Goal: Obtain resource: Download file/media

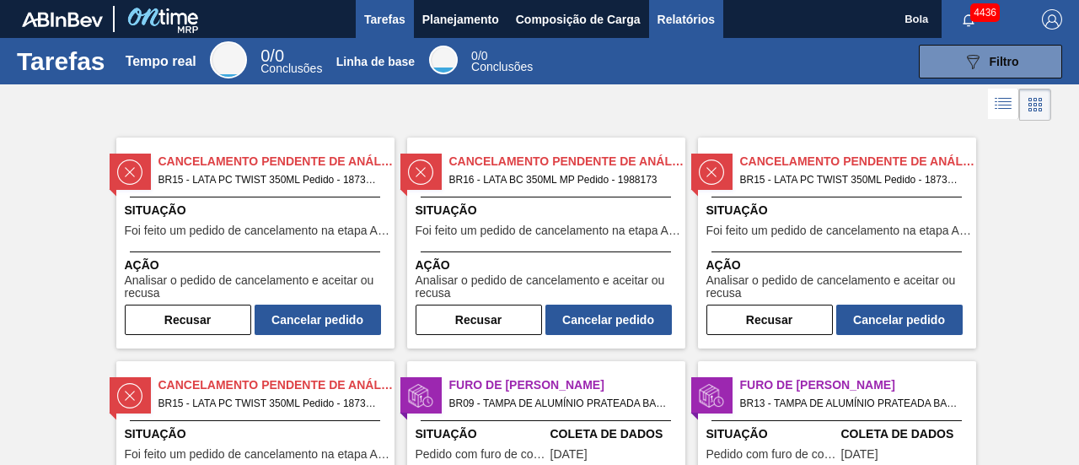
click at [695, 24] on font "Relatórios" at bounding box center [686, 19] width 57 height 13
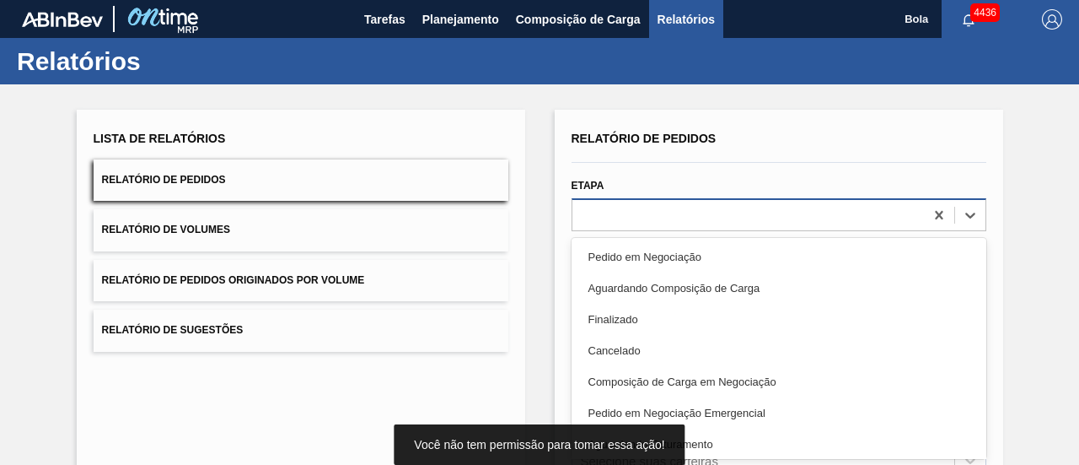
click at [683, 212] on div "option Pedido em Negociação focused, 1 of 20. 20 results available. Use Up and …" at bounding box center [779, 214] width 415 height 33
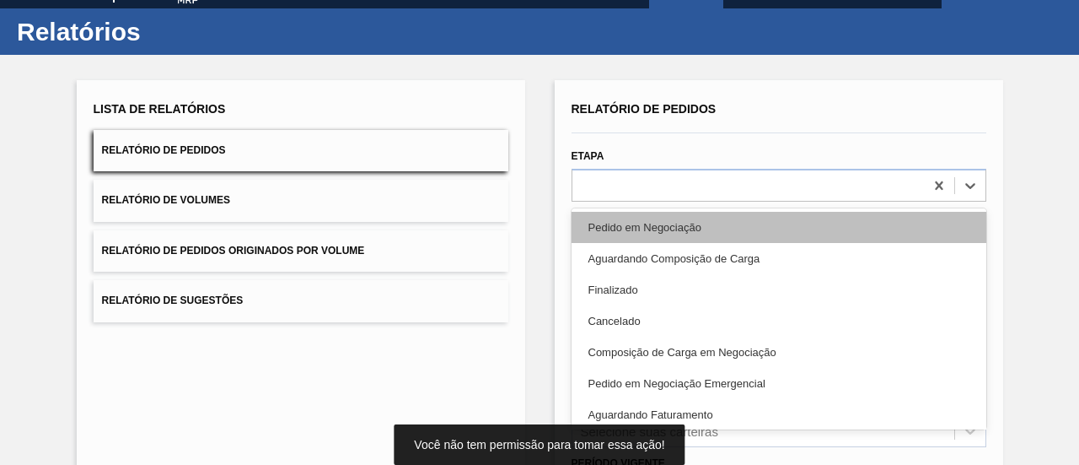
scroll to position [32, 0]
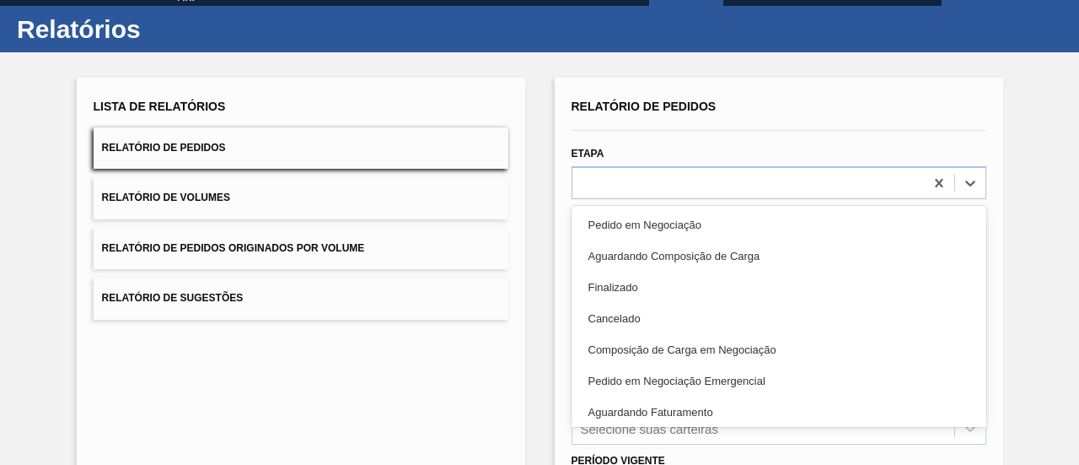
click at [700, 415] on font "Aguardando Faturamento" at bounding box center [651, 412] width 125 height 13
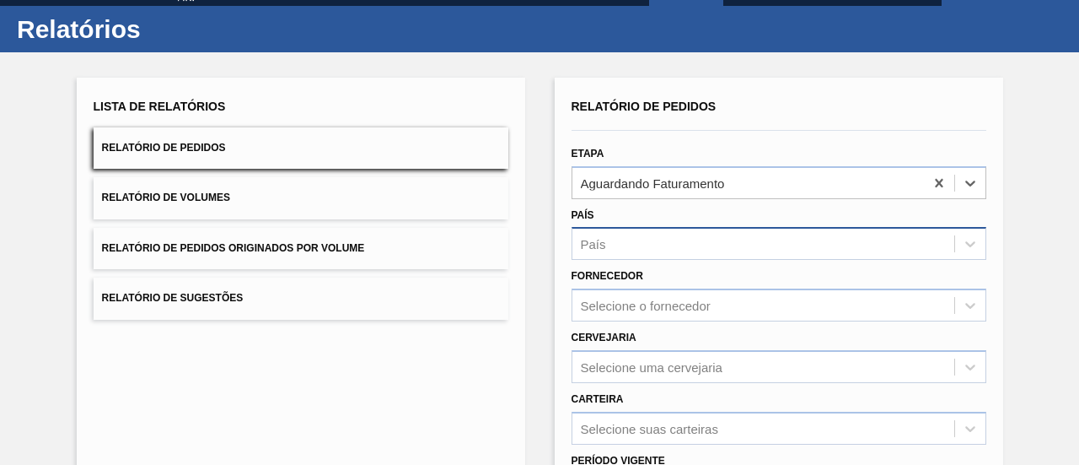
click at [663, 243] on div "País" at bounding box center [764, 244] width 382 height 24
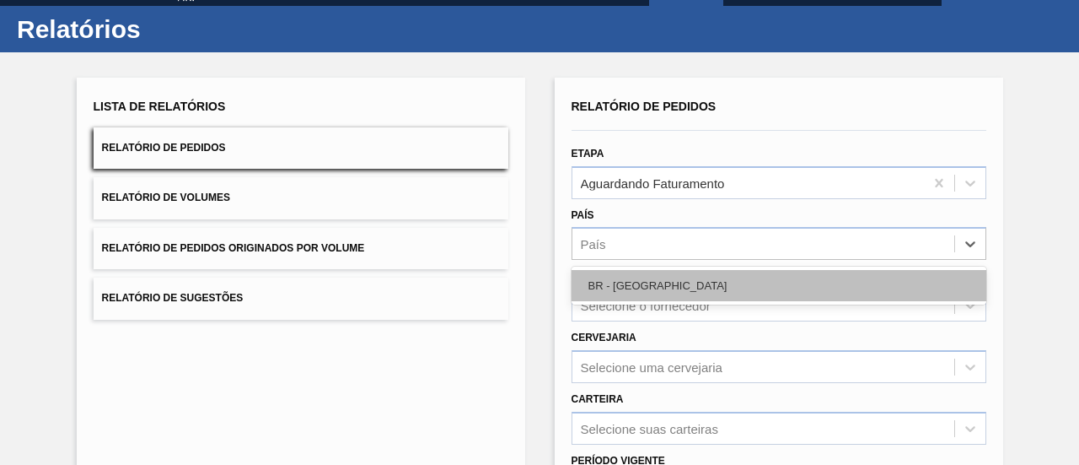
click at [649, 280] on div "BR - [GEOGRAPHIC_DATA]" at bounding box center [779, 285] width 415 height 31
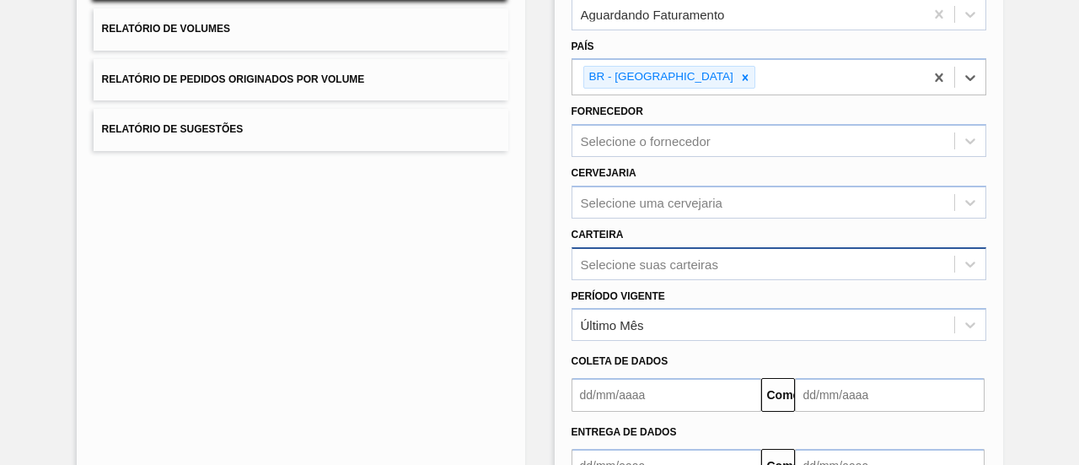
click at [652, 264] on div "Selecione suas carteiras" at bounding box center [779, 263] width 415 height 33
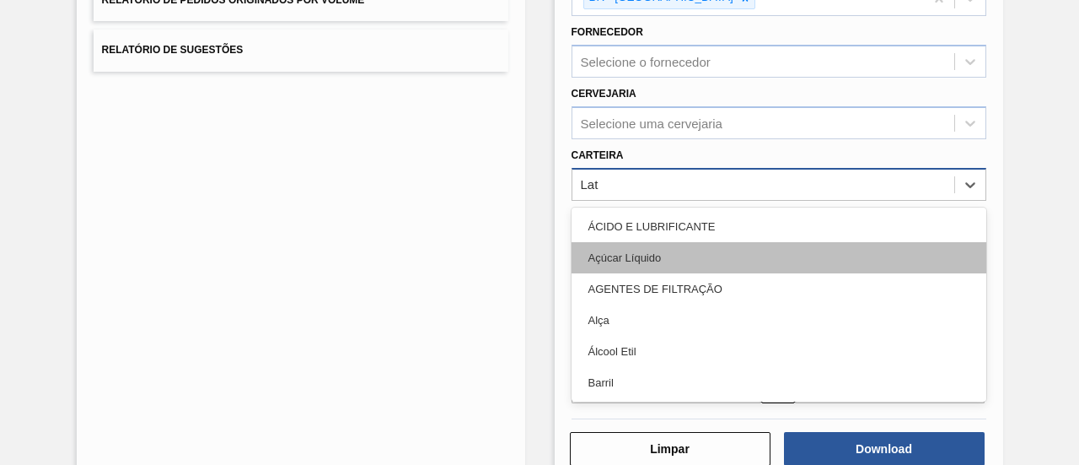
type input "La"
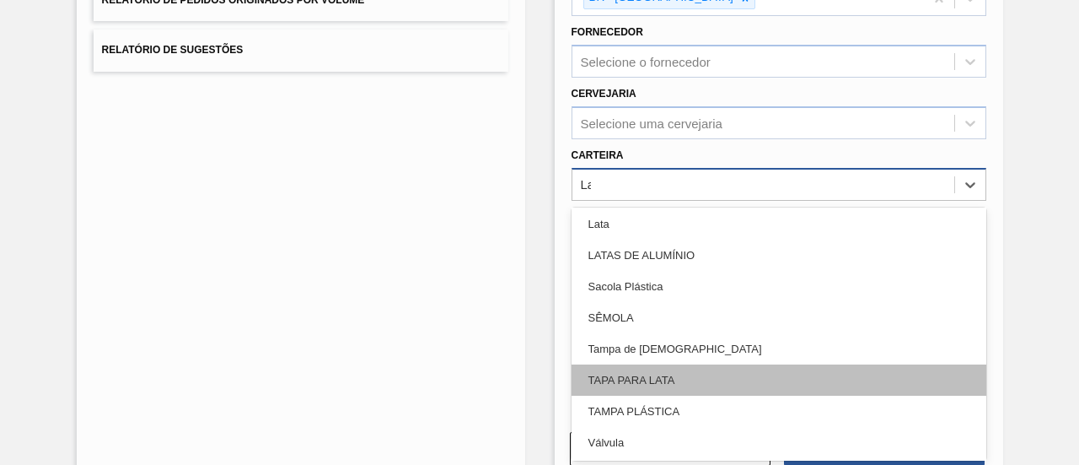
scroll to position [253, 0]
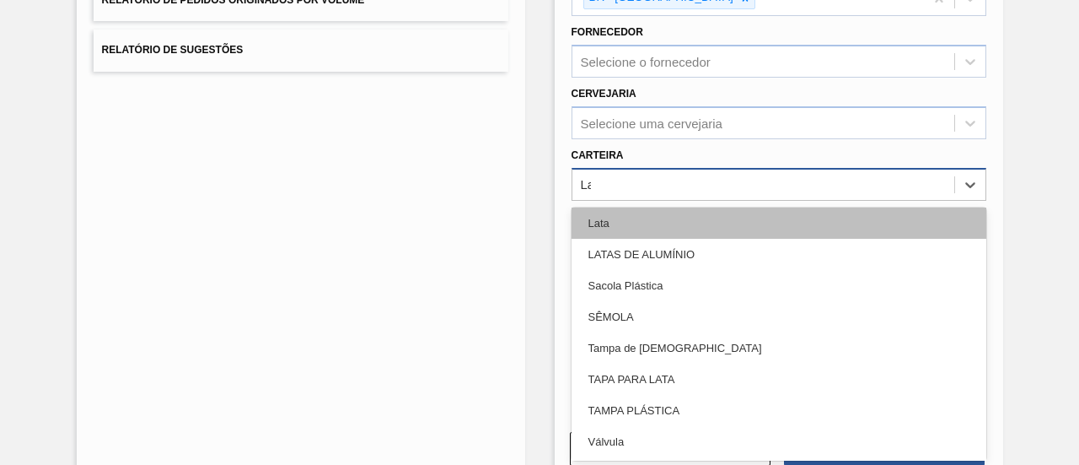
click at [619, 208] on div "Lata" at bounding box center [779, 222] width 415 height 31
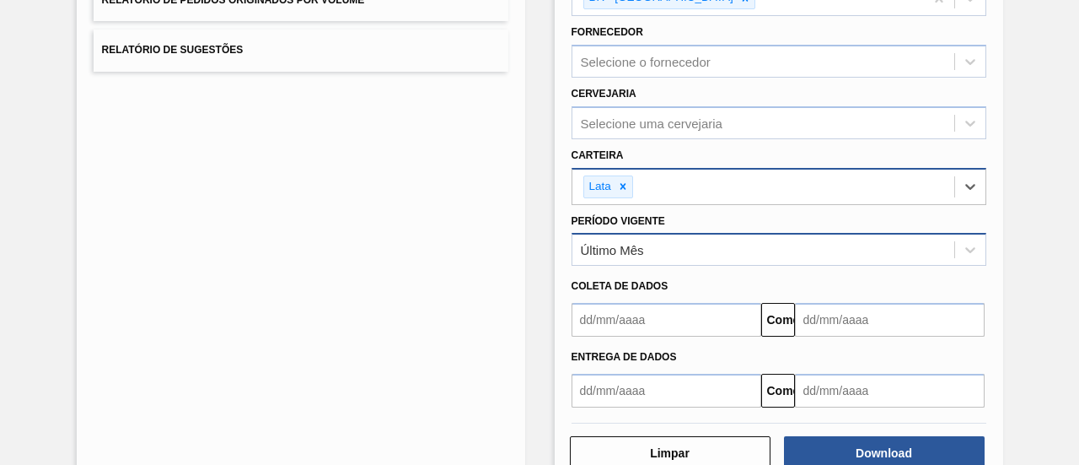
click at [624, 249] on font "Último Mês" at bounding box center [612, 250] width 63 height 14
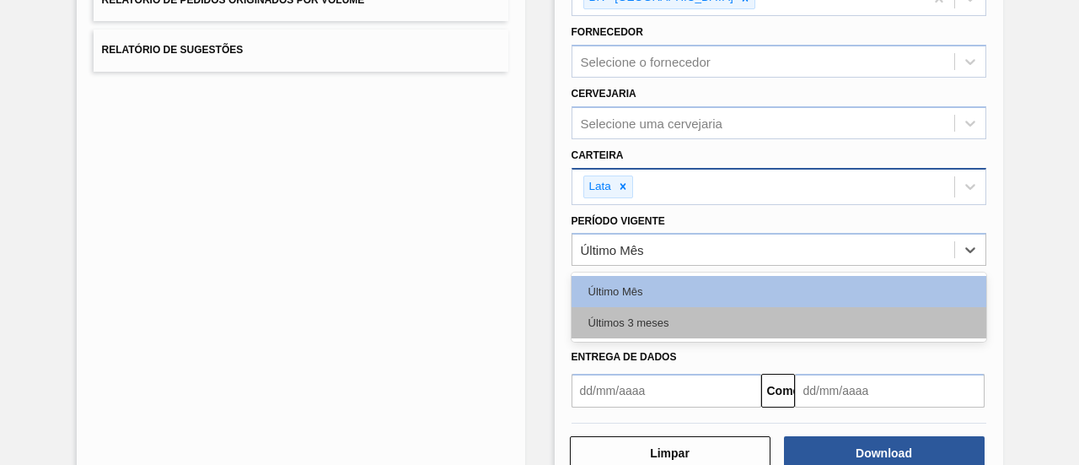
click at [641, 316] on font "Últimos 3 meses" at bounding box center [629, 322] width 81 height 13
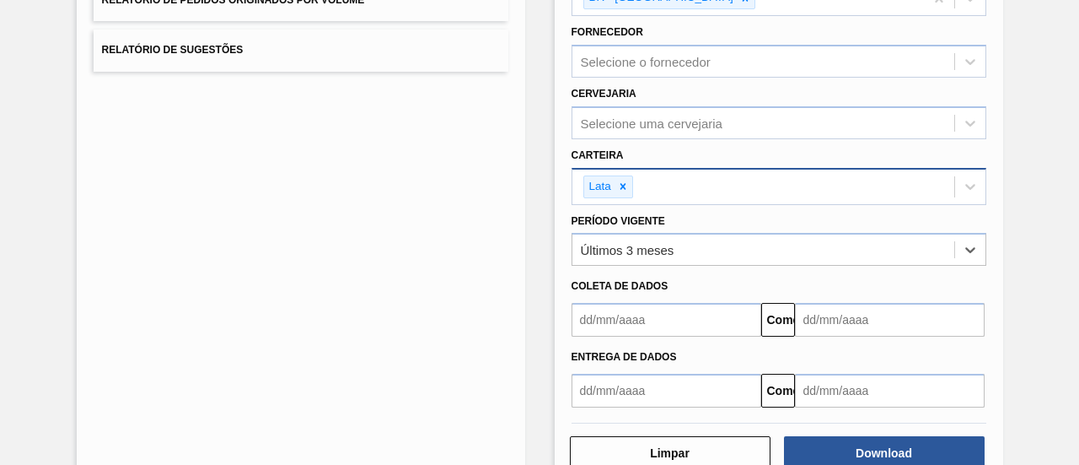
click at [641, 316] on input "text" at bounding box center [667, 320] width 190 height 34
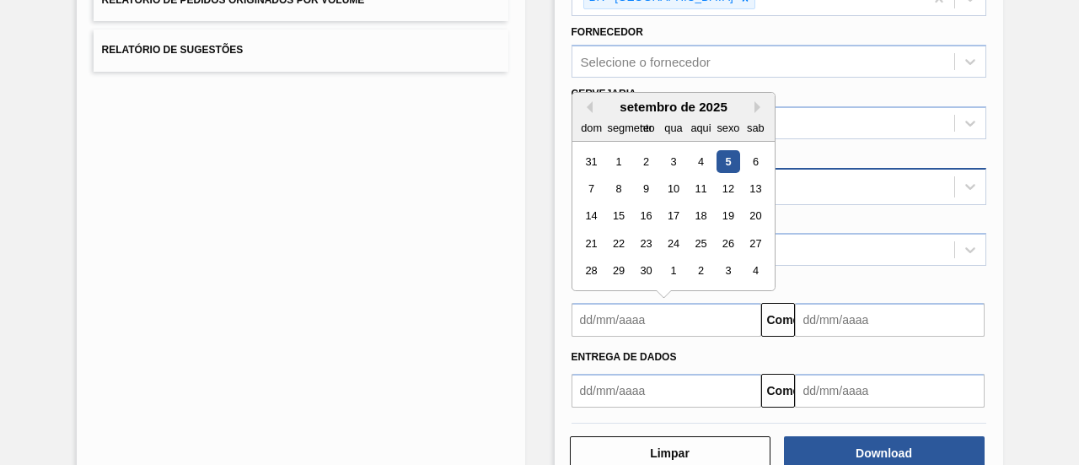
click at [727, 159] on font "5" at bounding box center [728, 161] width 6 height 13
type input "[DATE]"
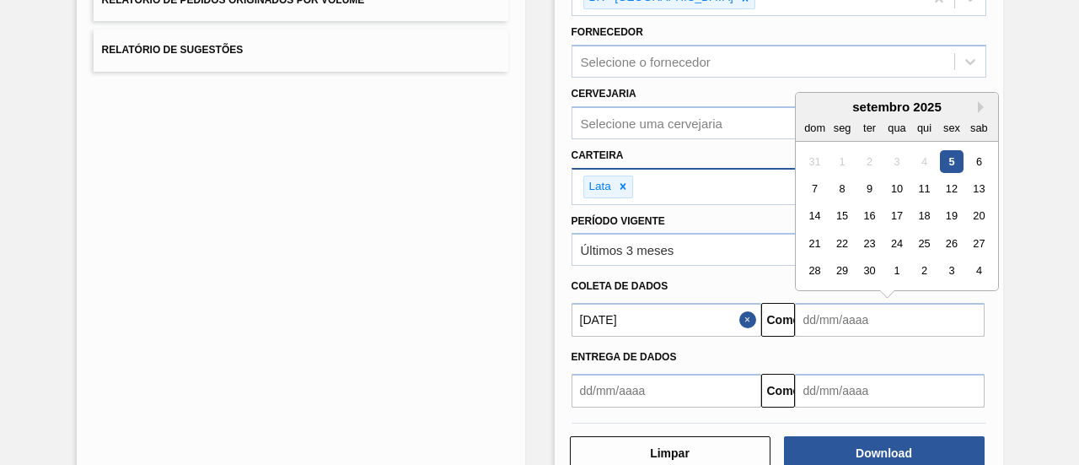
click at [856, 320] on input "text" at bounding box center [890, 320] width 190 height 34
click at [978, 105] on button "Próximo mês" at bounding box center [984, 107] width 12 height 12
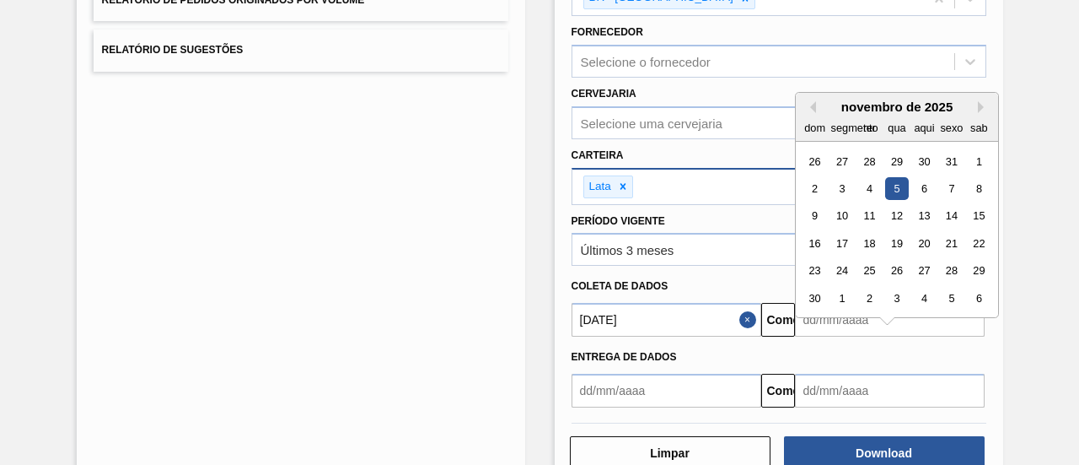
click at [899, 185] on div "5" at bounding box center [896, 188] width 23 height 23
type input "[DATE]"
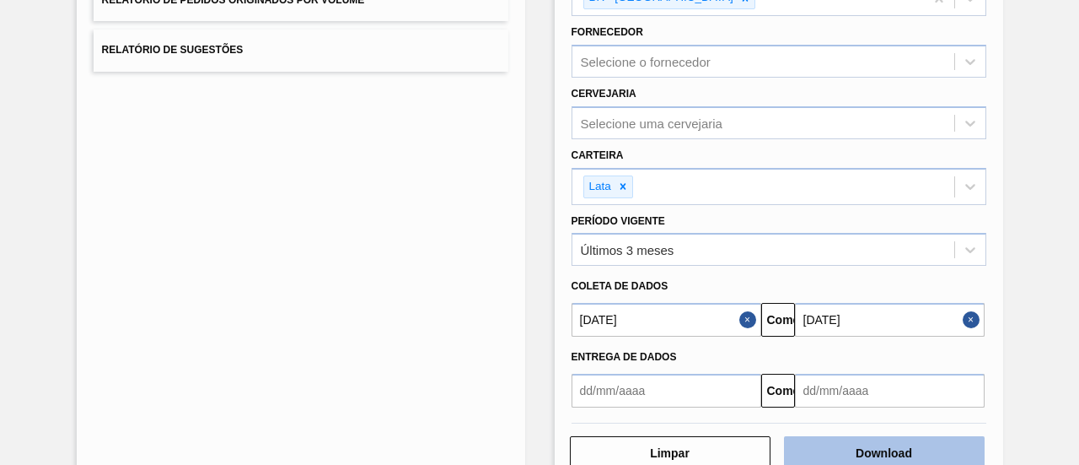
click at [887, 441] on button "Download" at bounding box center [884, 453] width 201 height 34
click at [280, 266] on div "Lista de Relatórios Relatório de Pedidos Relatório de Volumes Relatório de Pedi…" at bounding box center [301, 159] width 449 height 659
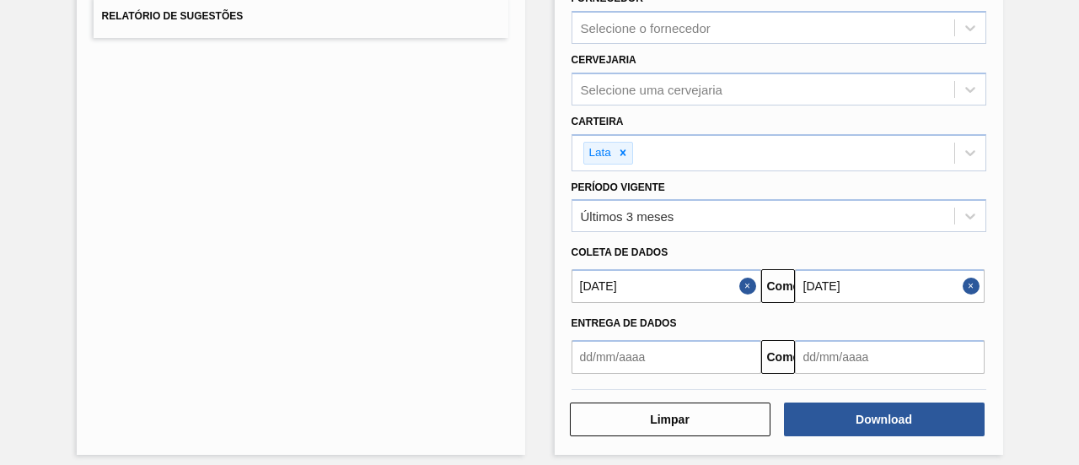
scroll to position [321, 0]
